Goal: Information Seeking & Learning: Learn about a topic

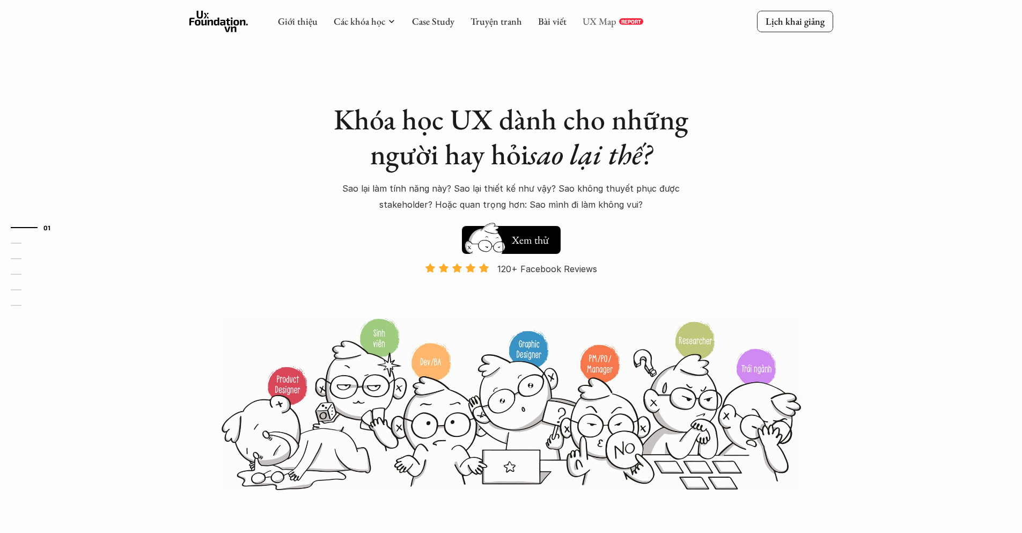
click at [601, 21] on link "UX Map" at bounding box center [600, 21] width 34 height 12
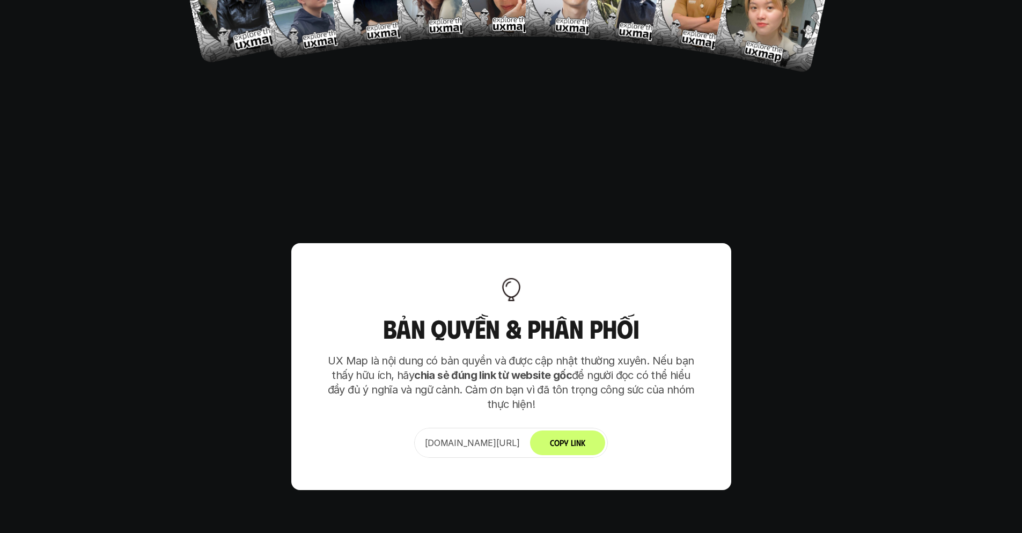
scroll to position [6706, 0]
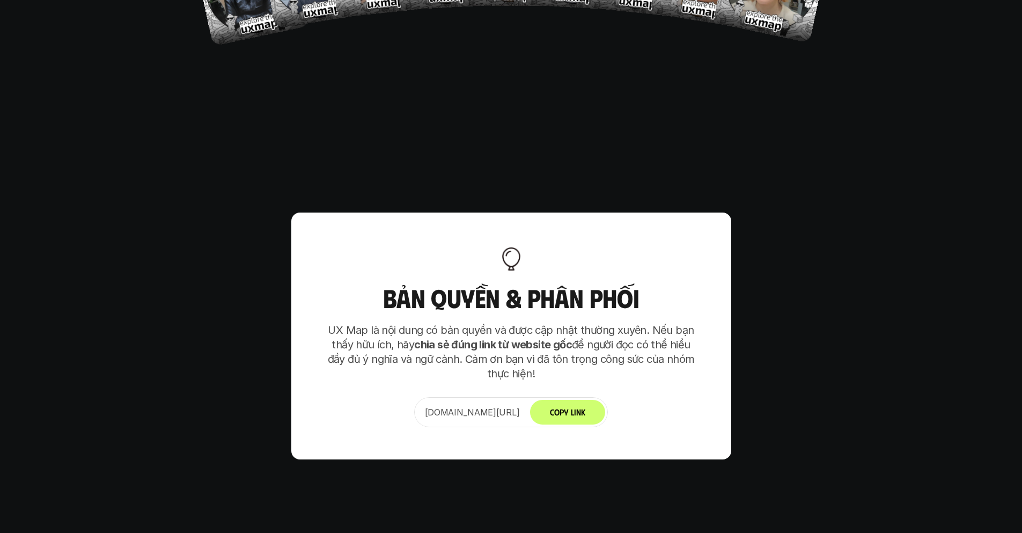
click at [595, 400] on button "Copy Link" at bounding box center [567, 412] width 75 height 25
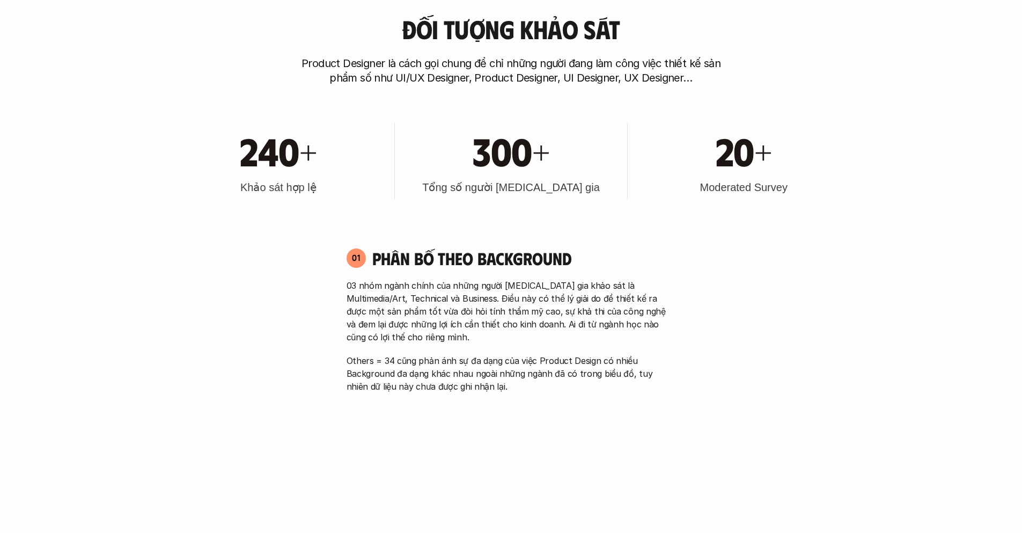
scroll to position [578, 0]
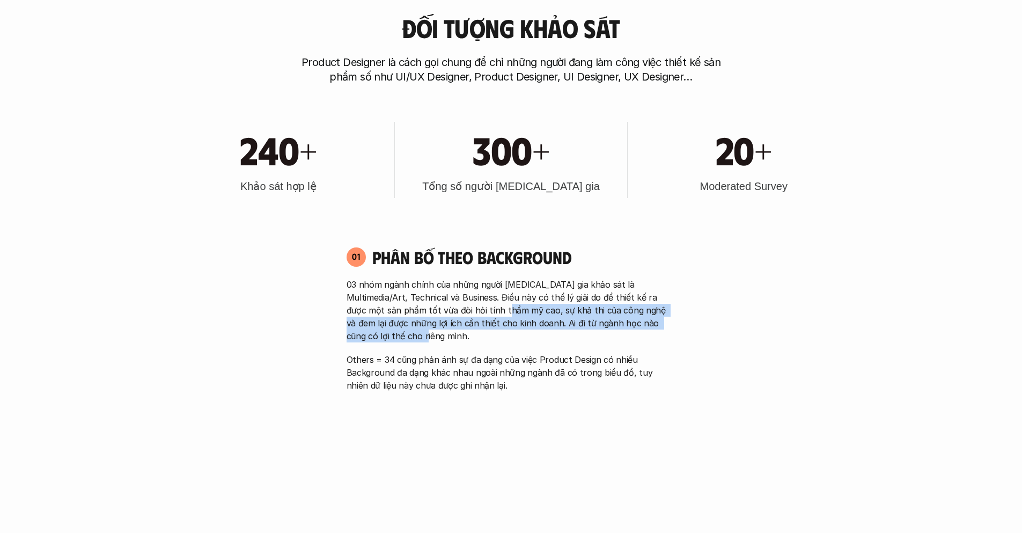
drag, startPoint x: 469, startPoint y: 306, endPoint x: 535, endPoint y: 332, distance: 71.1
click at [535, 332] on p "03 nhóm ngành chính của những người [MEDICAL_DATA] gia khảo sát là Multimedia/A…" at bounding box center [512, 310] width 330 height 64
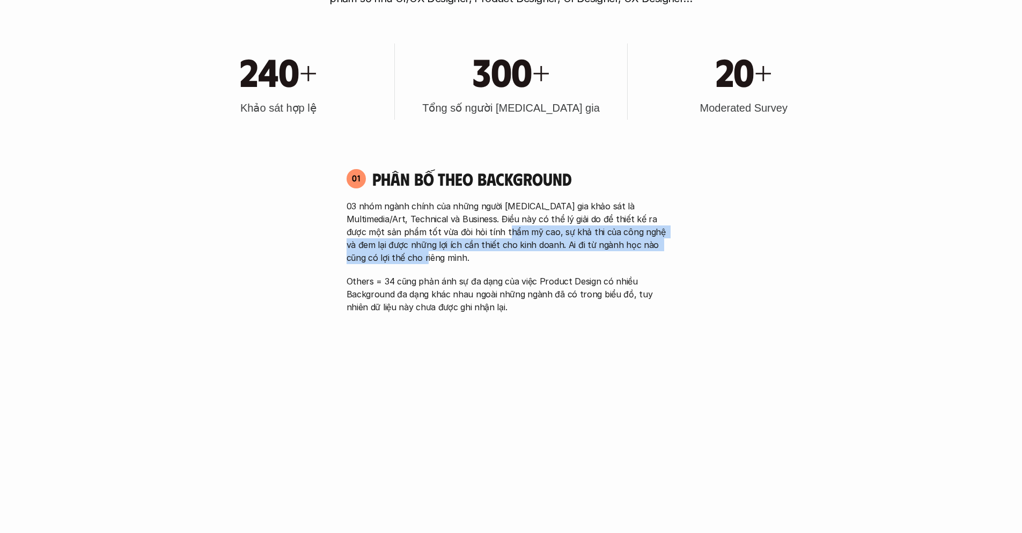
scroll to position [663, 0]
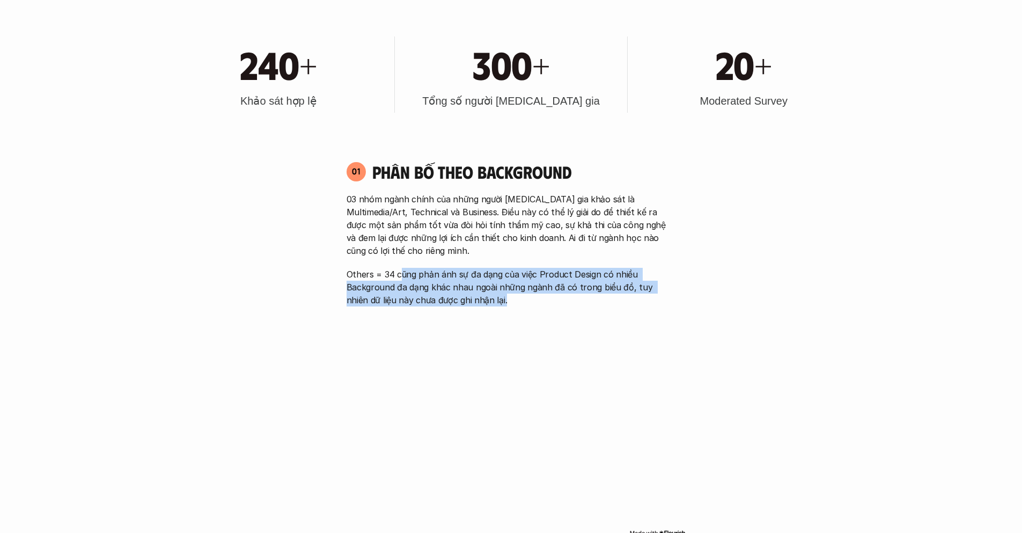
drag, startPoint x: 401, startPoint y: 275, endPoint x: 481, endPoint y: 296, distance: 82.1
click at [481, 296] on p "Others = 34 cũng phản ánh sự đa dạng của việc Product Design có nhiều Backgroun…" at bounding box center [512, 287] width 330 height 39
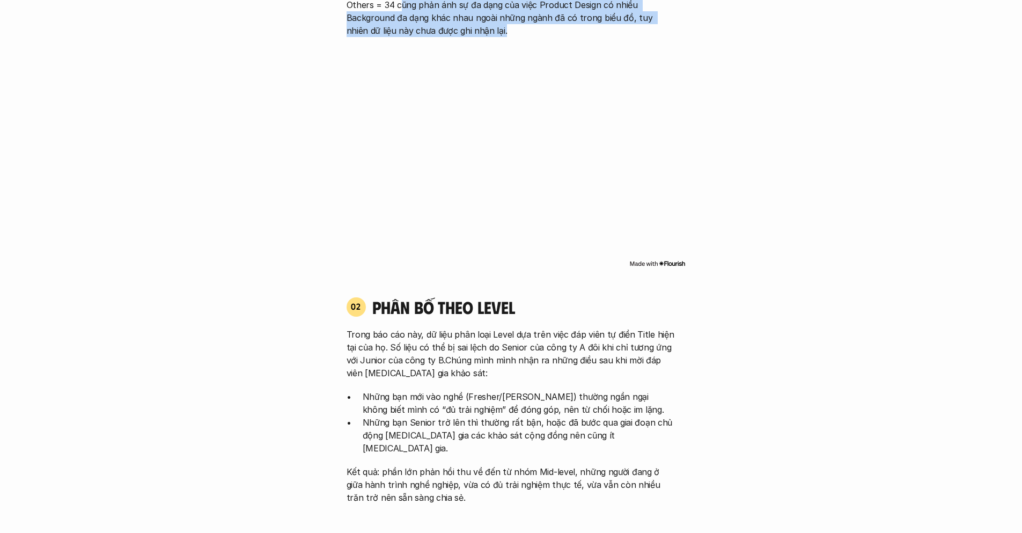
scroll to position [934, 0]
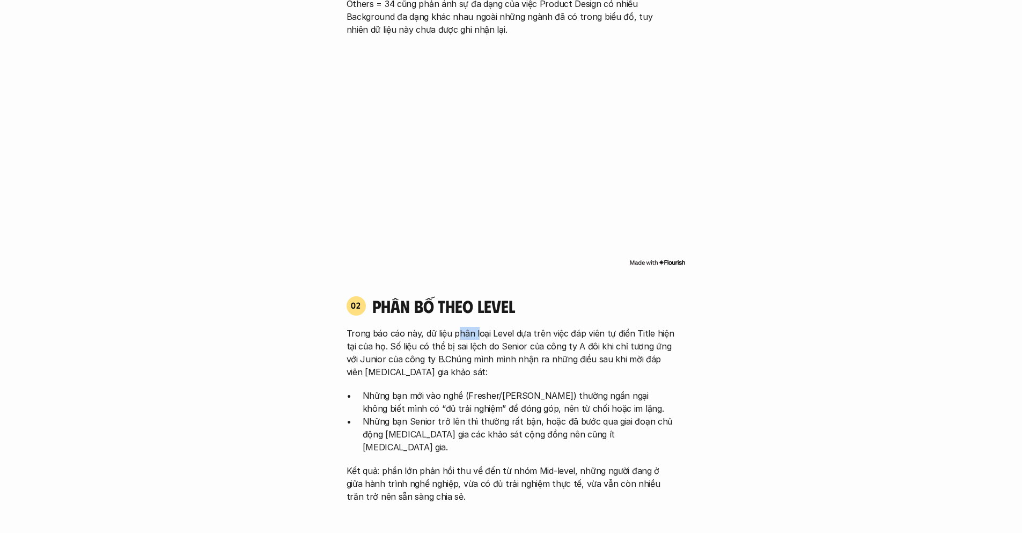
drag, startPoint x: 456, startPoint y: 331, endPoint x: 493, endPoint y: 352, distance: 42.8
click at [493, 352] on p "Trong báo cáo này, dữ liệu phân loại Level dựa trên việc đáp viên tự điền Title…" at bounding box center [512, 353] width 330 height 52
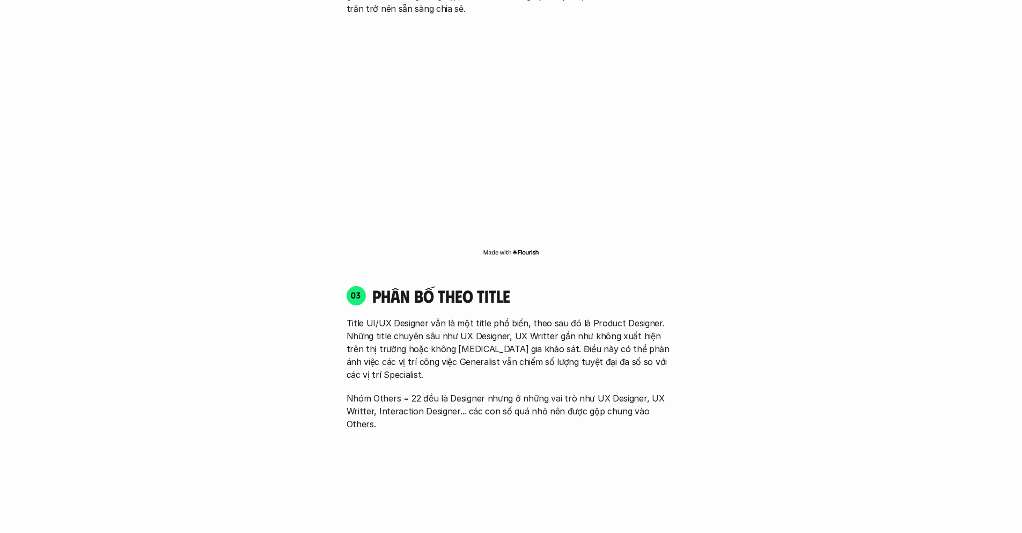
scroll to position [1423, 0]
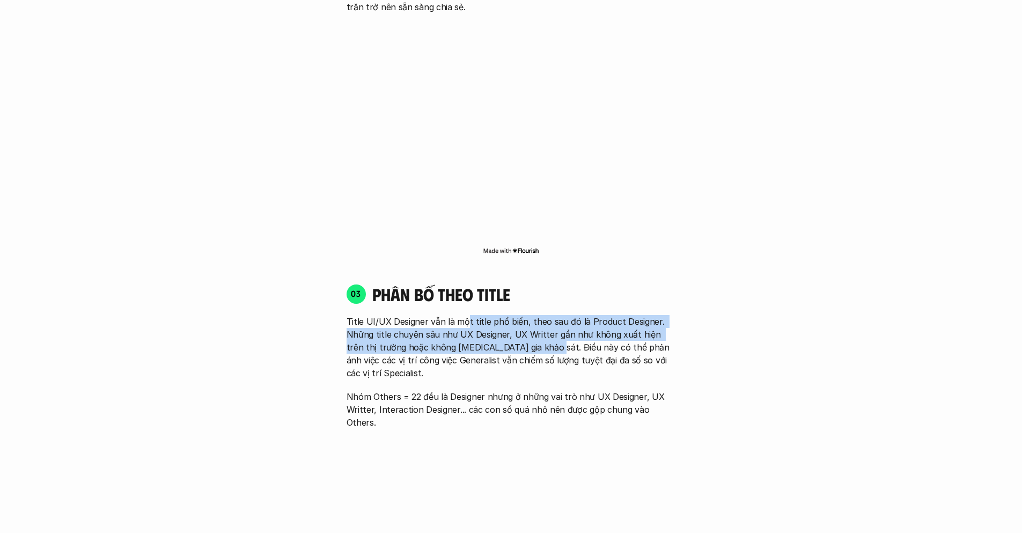
drag, startPoint x: 465, startPoint y: 307, endPoint x: 529, endPoint y: 340, distance: 71.5
click at [529, 340] on p "Title UI/UX Designer vẫn là một title phổ biến, theo sau đó là Product Designer…" at bounding box center [512, 347] width 330 height 64
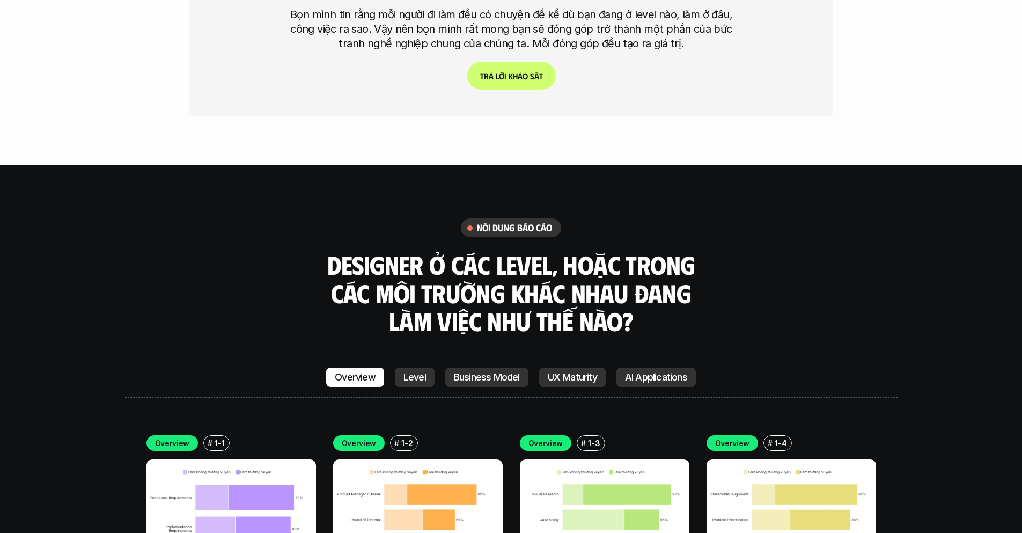
scroll to position [3093, 0]
